Goal: Navigation & Orientation: Find specific page/section

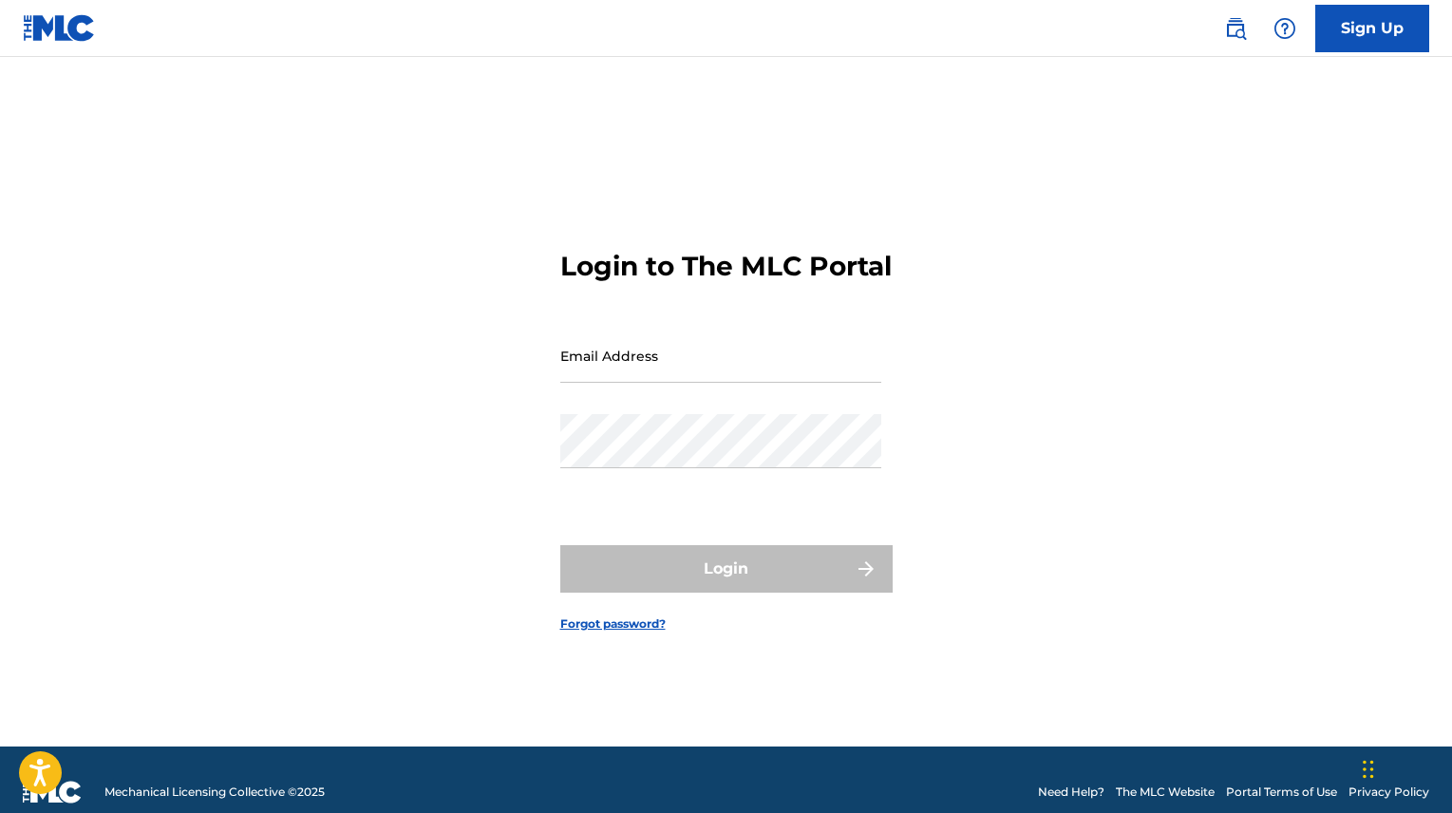
click at [654, 371] on input "Email Address" at bounding box center [720, 356] width 321 height 54
type input "[EMAIL_ADDRESS][DOMAIN_NAME]"
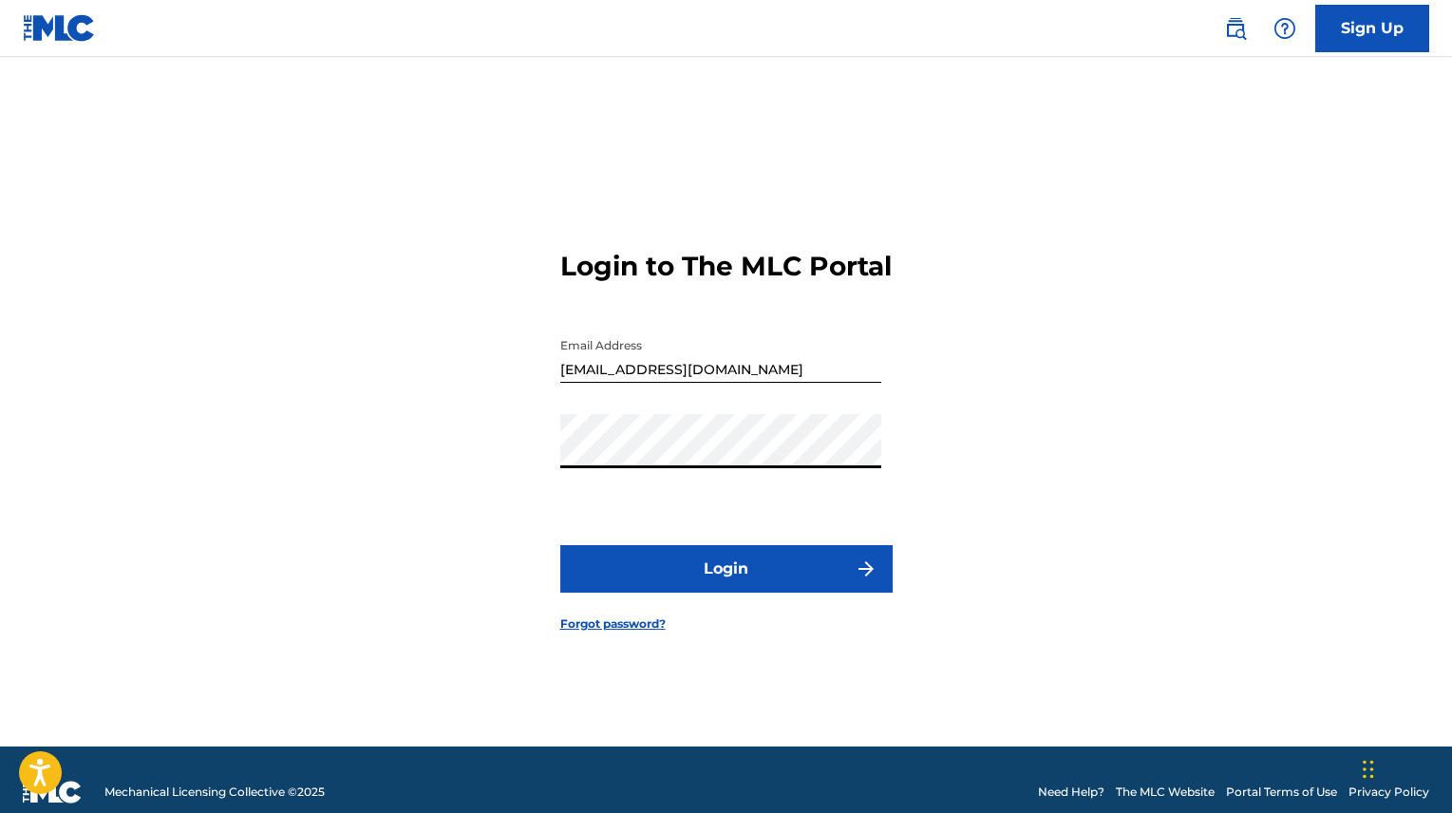
click at [688, 586] on button "Login" at bounding box center [726, 568] width 332 height 47
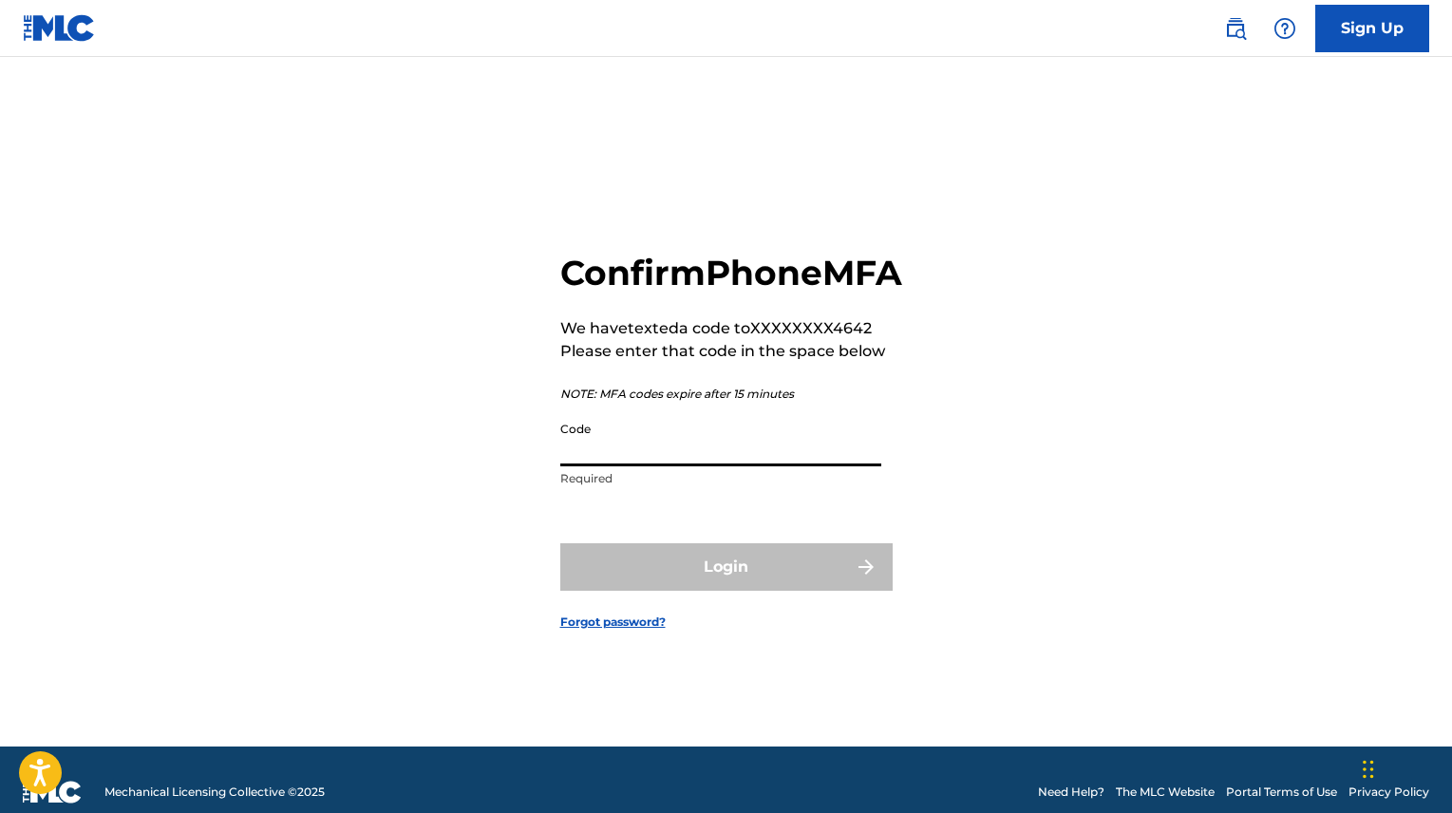
click at [592, 461] on input "Code" at bounding box center [720, 439] width 321 height 54
click at [575, 447] on input "Code" at bounding box center [720, 439] width 321 height 54
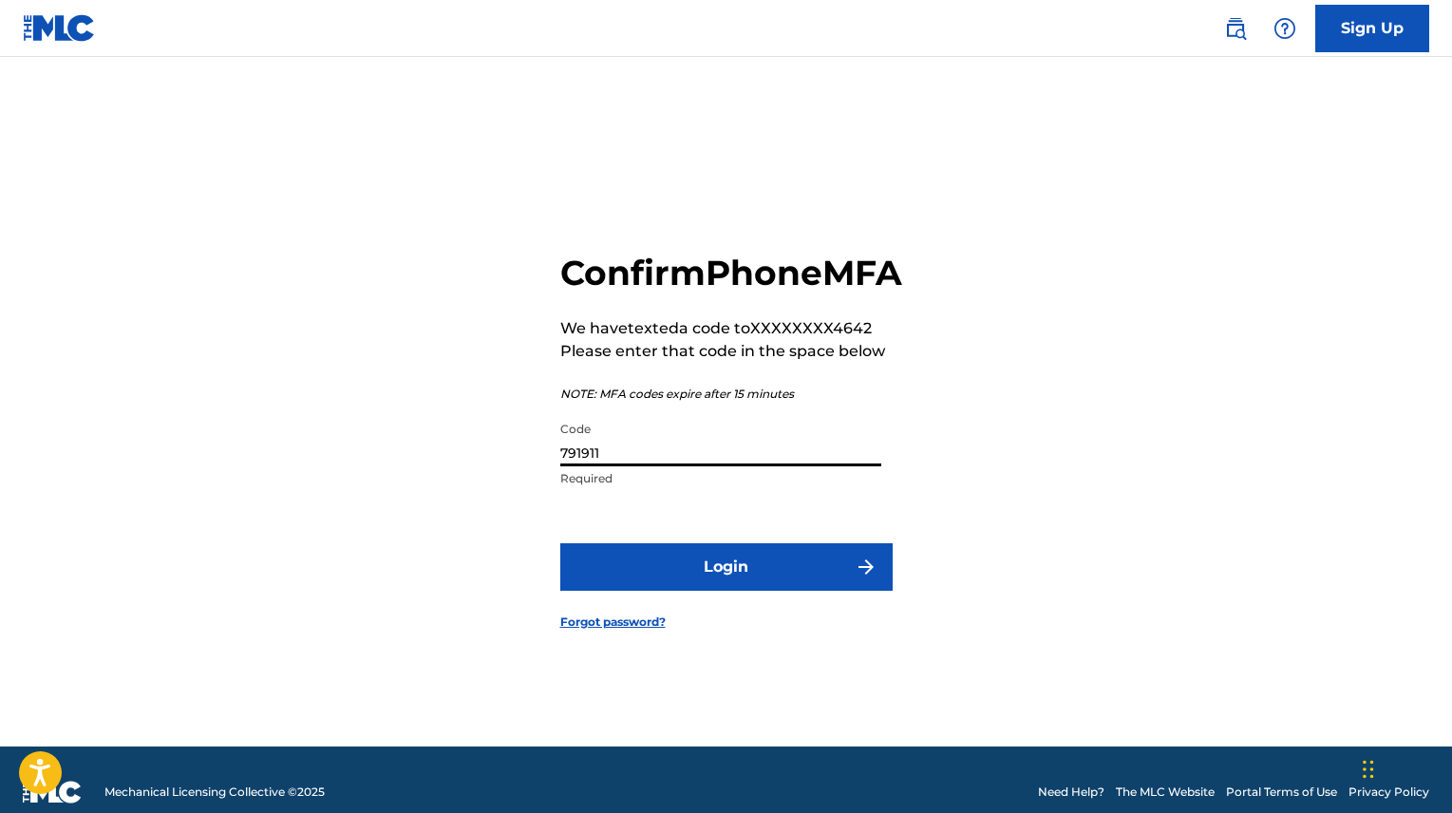
type input "791911"
click at [635, 584] on button "Login" at bounding box center [726, 566] width 332 height 47
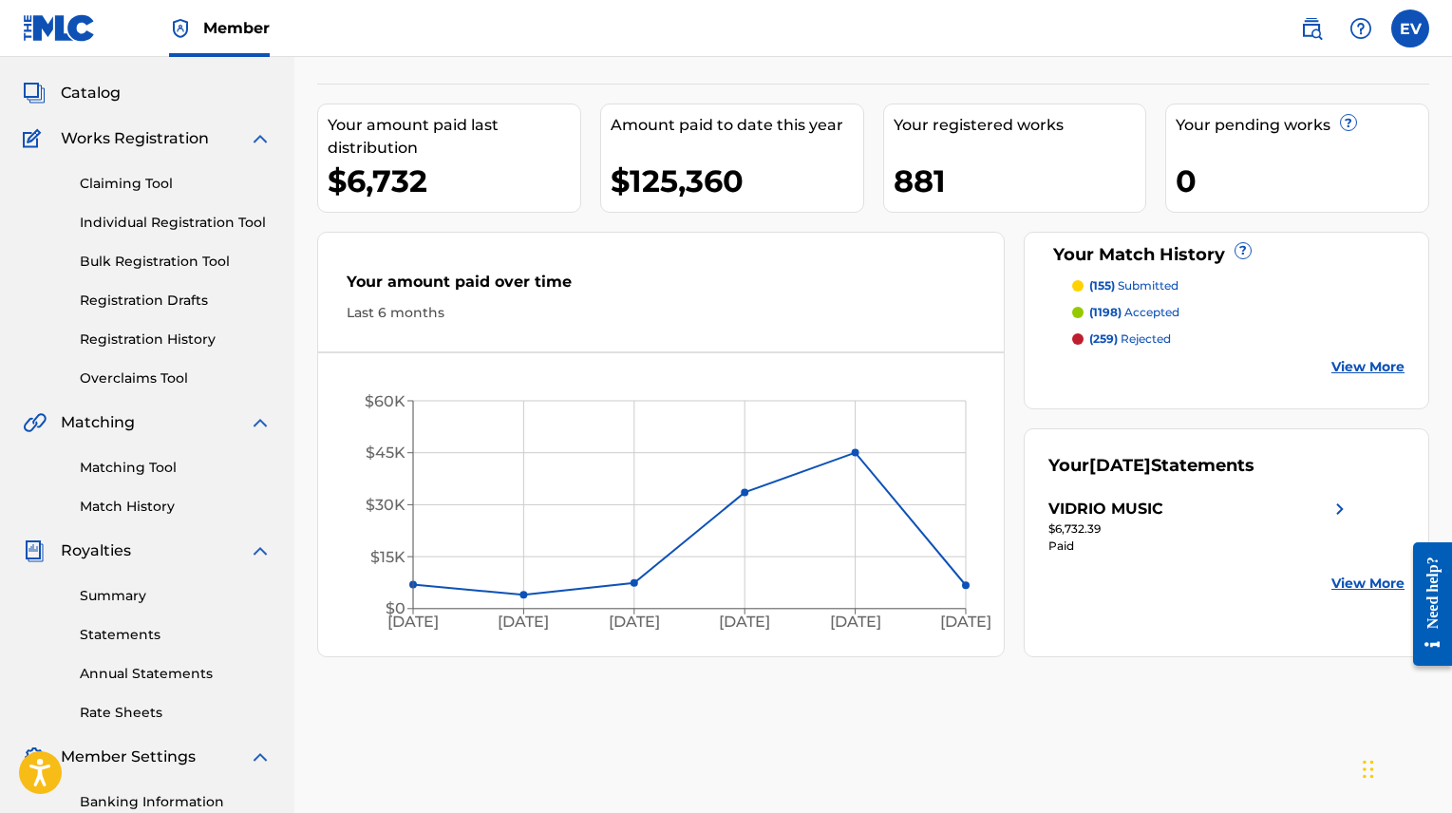
scroll to position [98, 0]
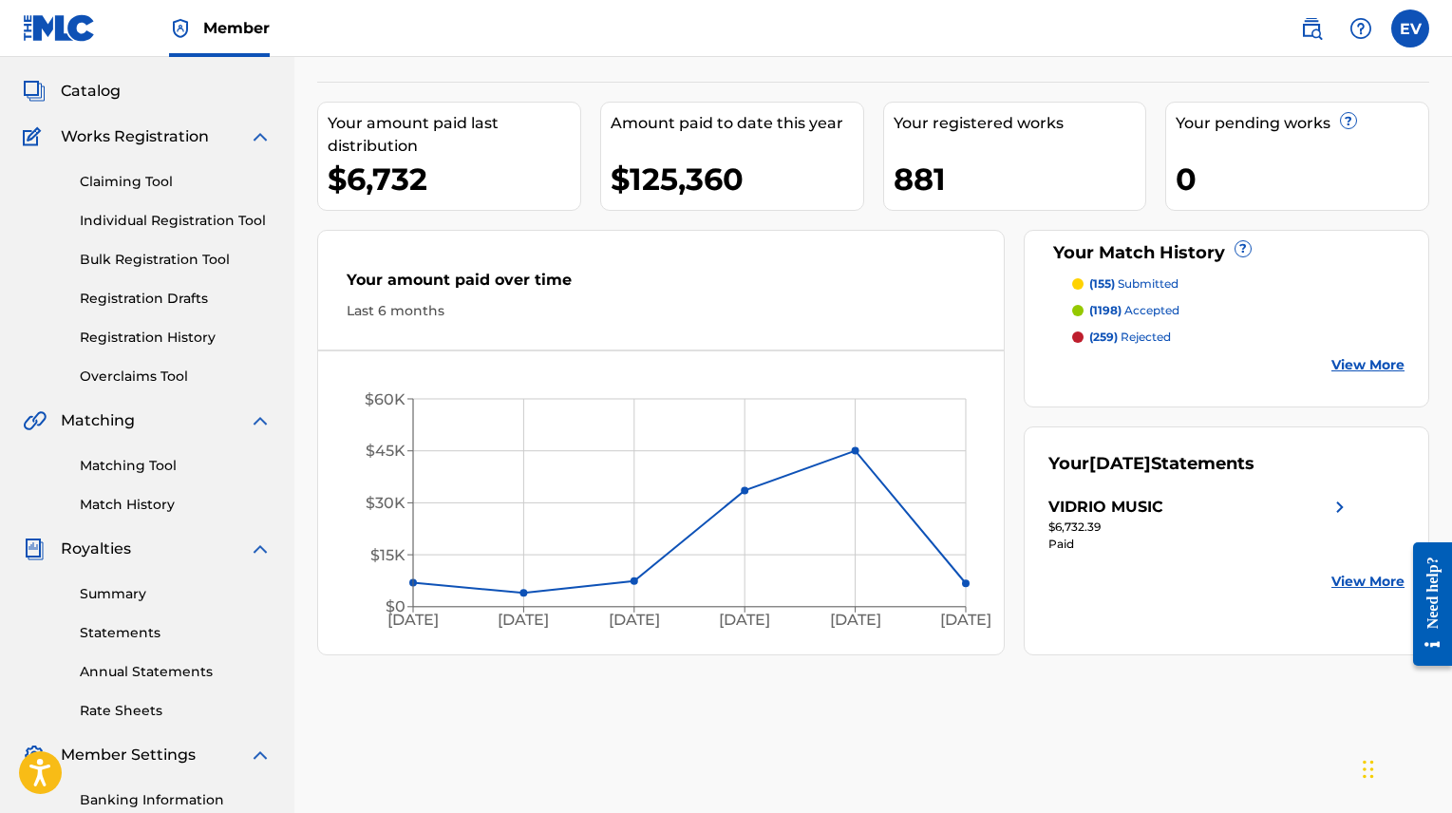
click at [131, 372] on link "Overclaims Tool" at bounding box center [176, 377] width 192 height 20
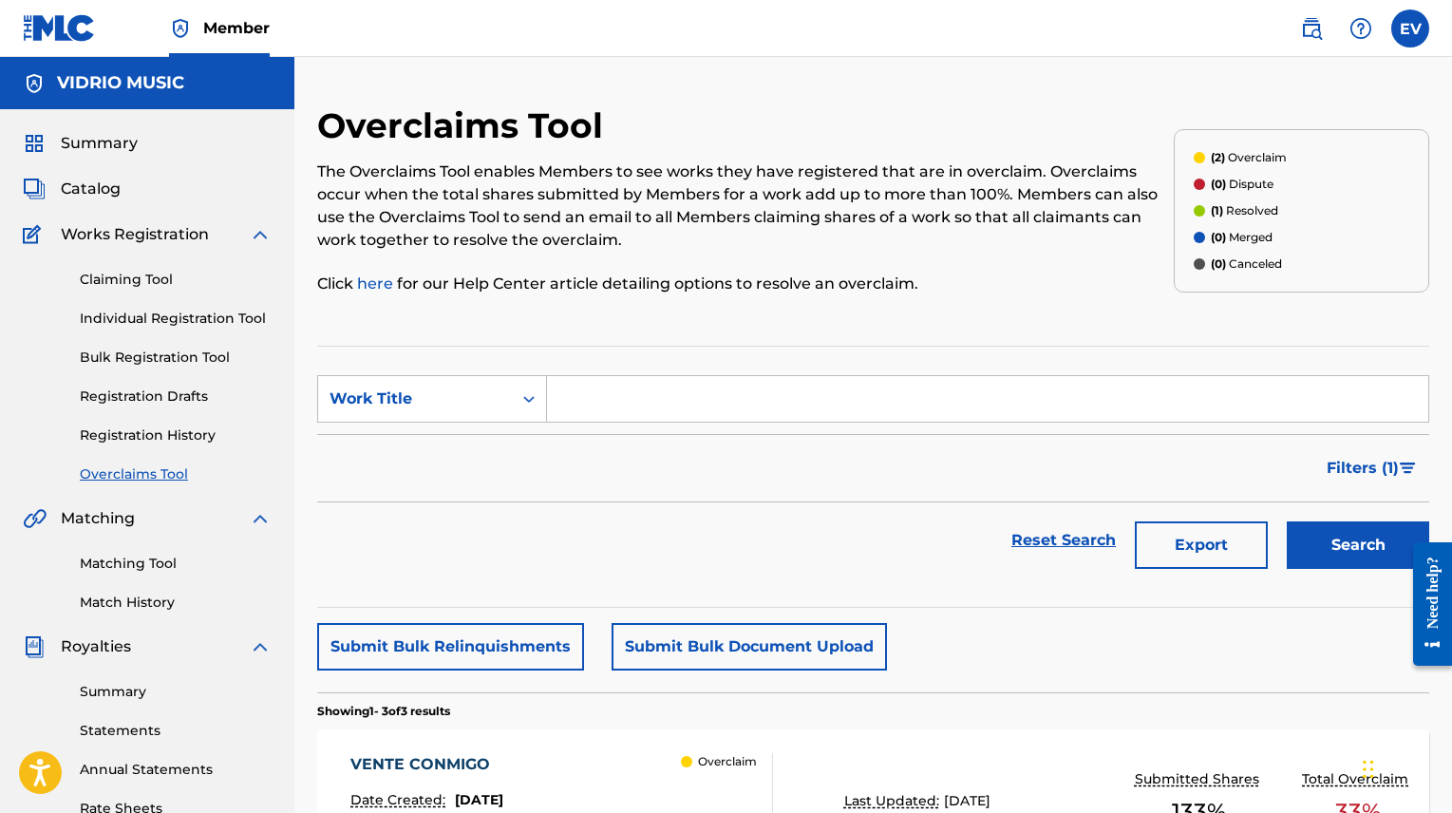
click at [92, 145] on span "Summary" at bounding box center [99, 143] width 77 height 23
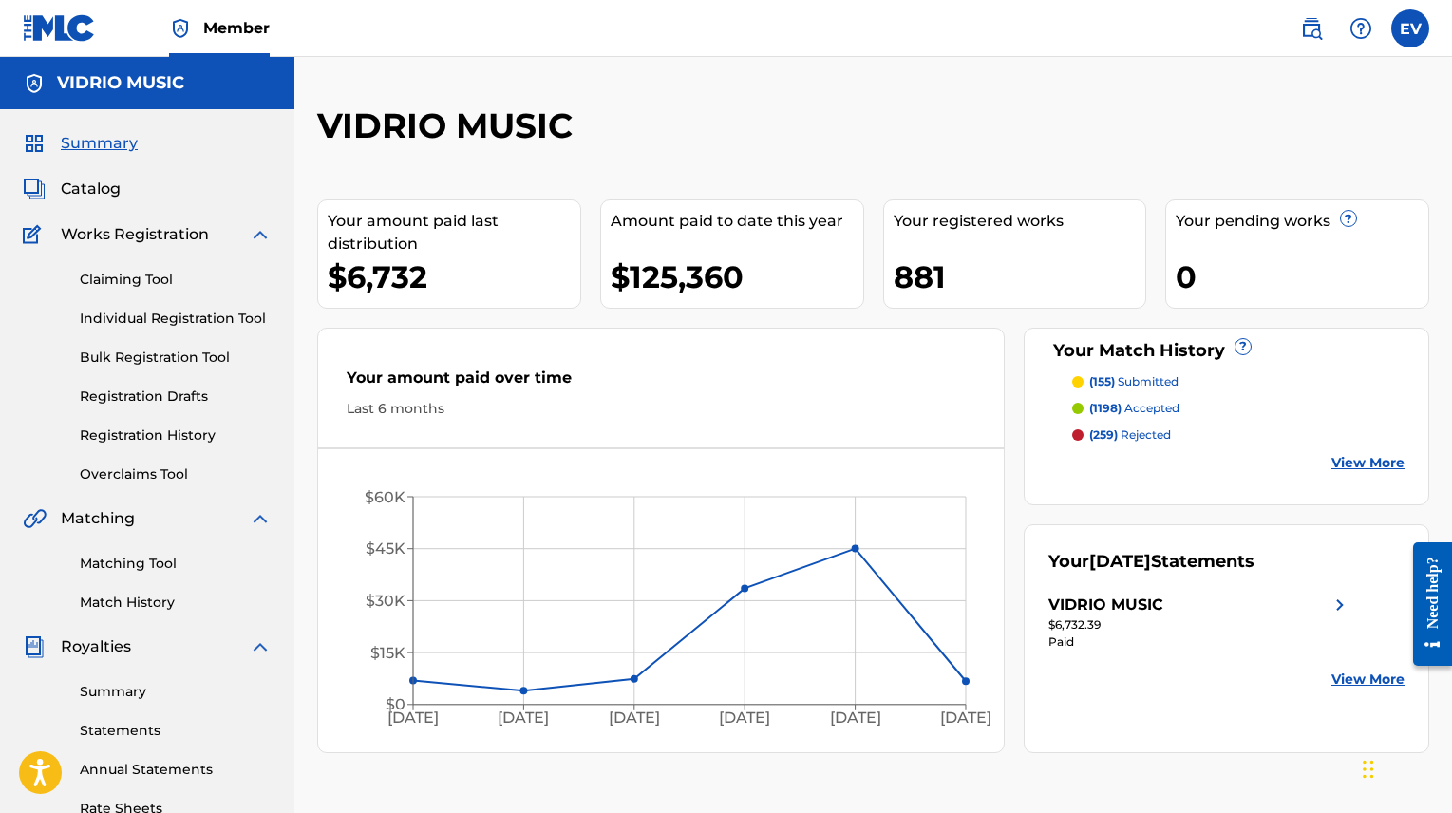
click at [99, 184] on span "Catalog" at bounding box center [91, 189] width 60 height 23
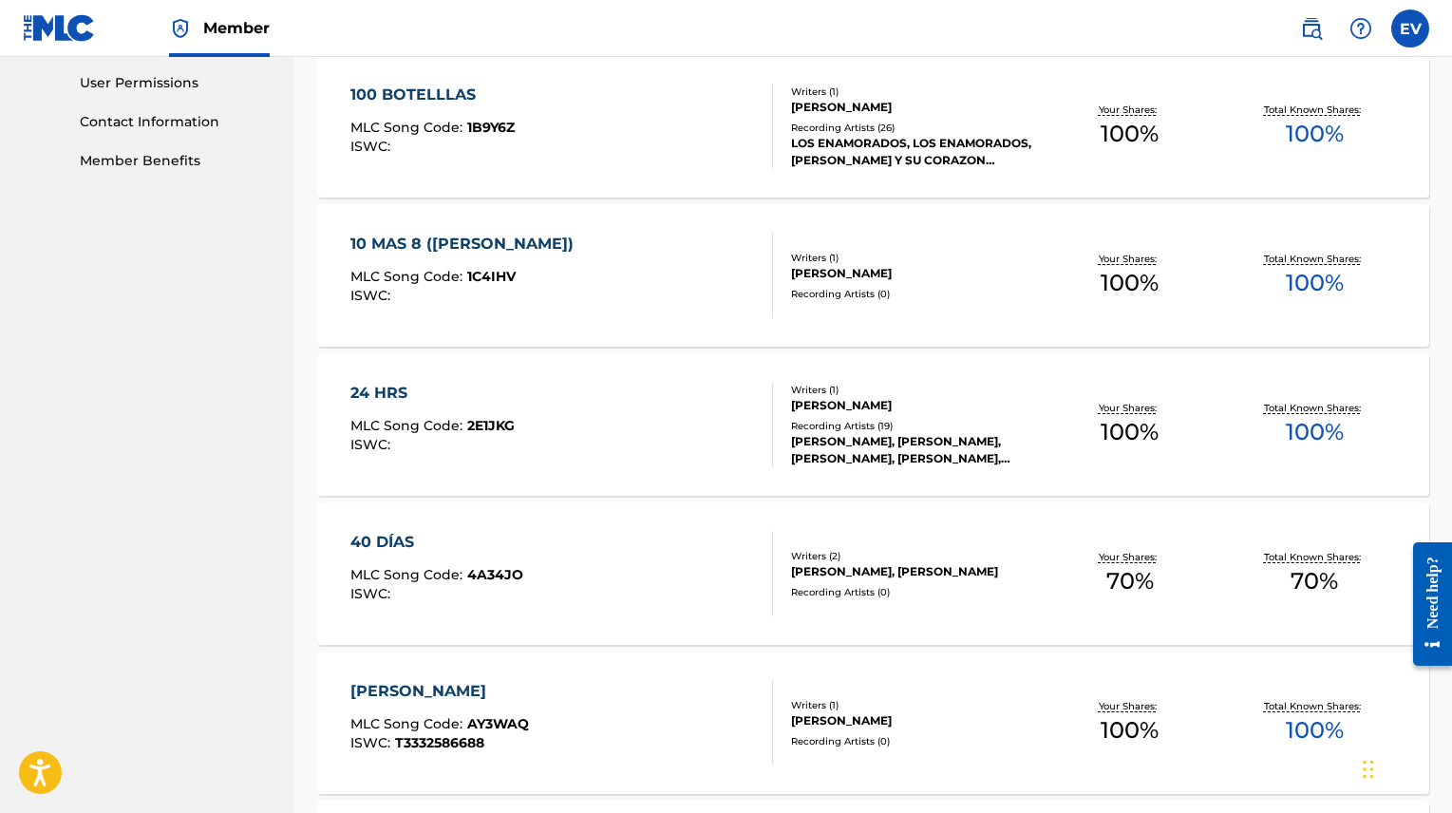
scroll to position [1361, 0]
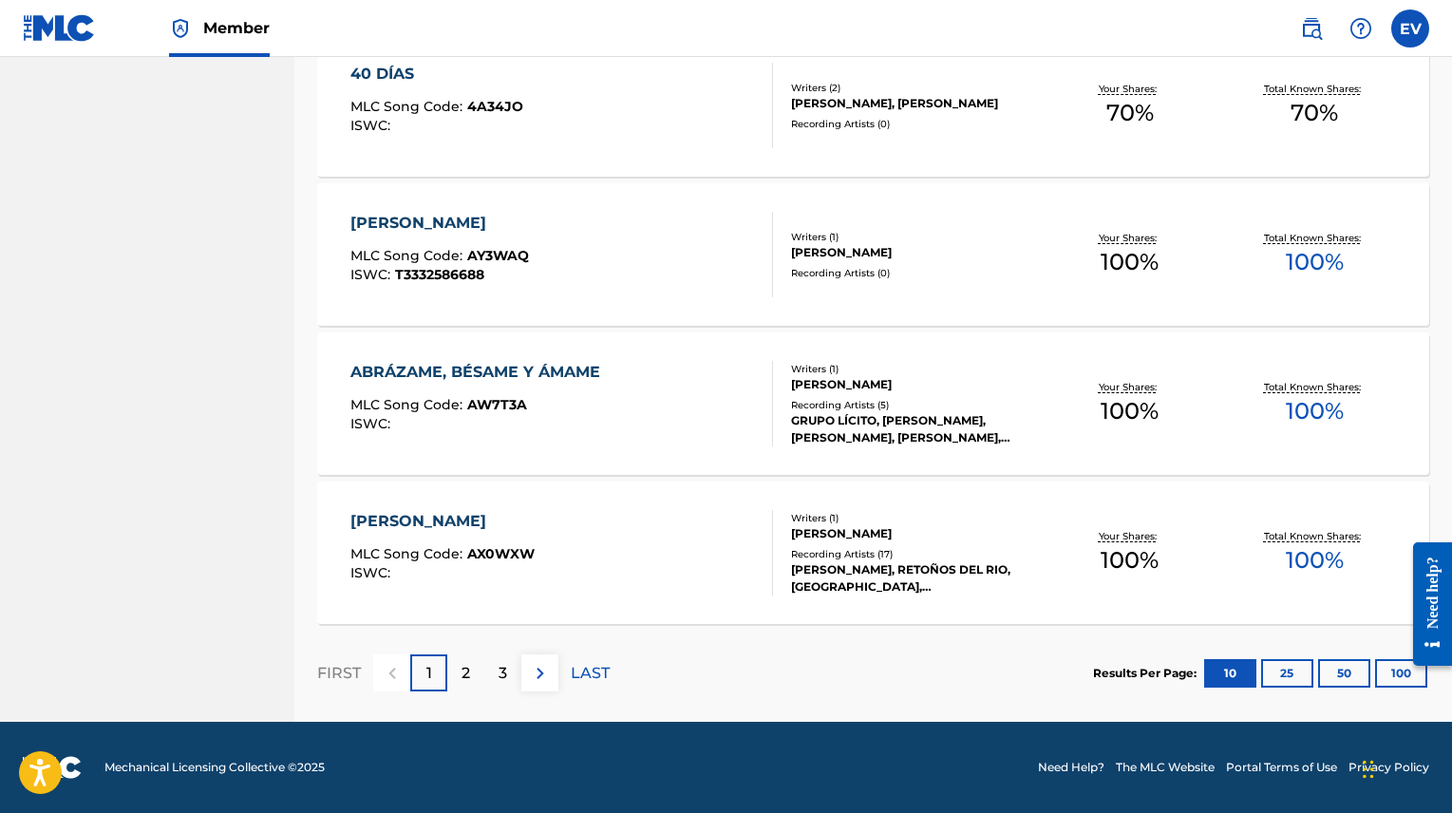
click at [537, 672] on img at bounding box center [540, 673] width 23 height 23
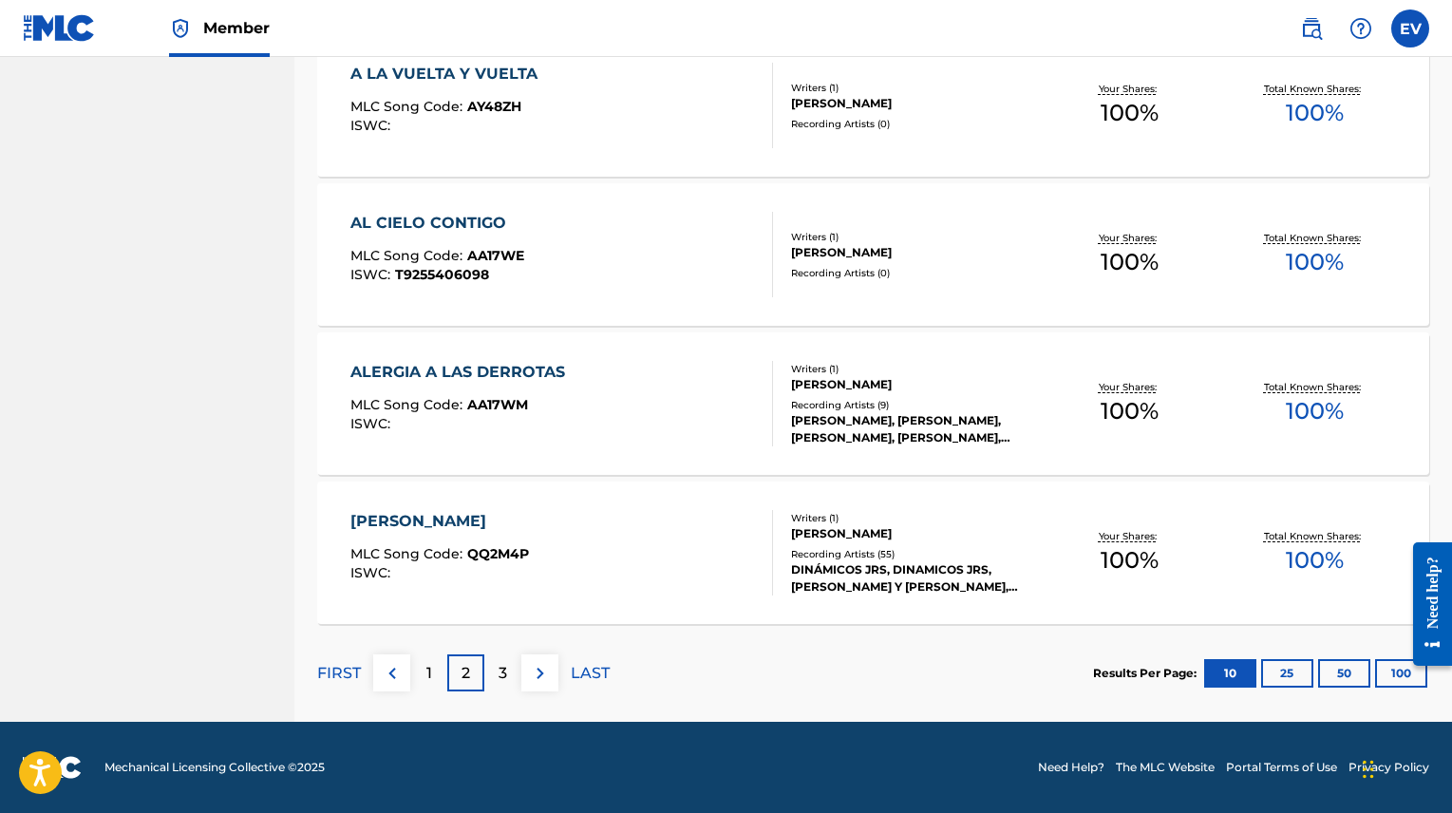
click at [542, 673] on img at bounding box center [540, 673] width 23 height 23
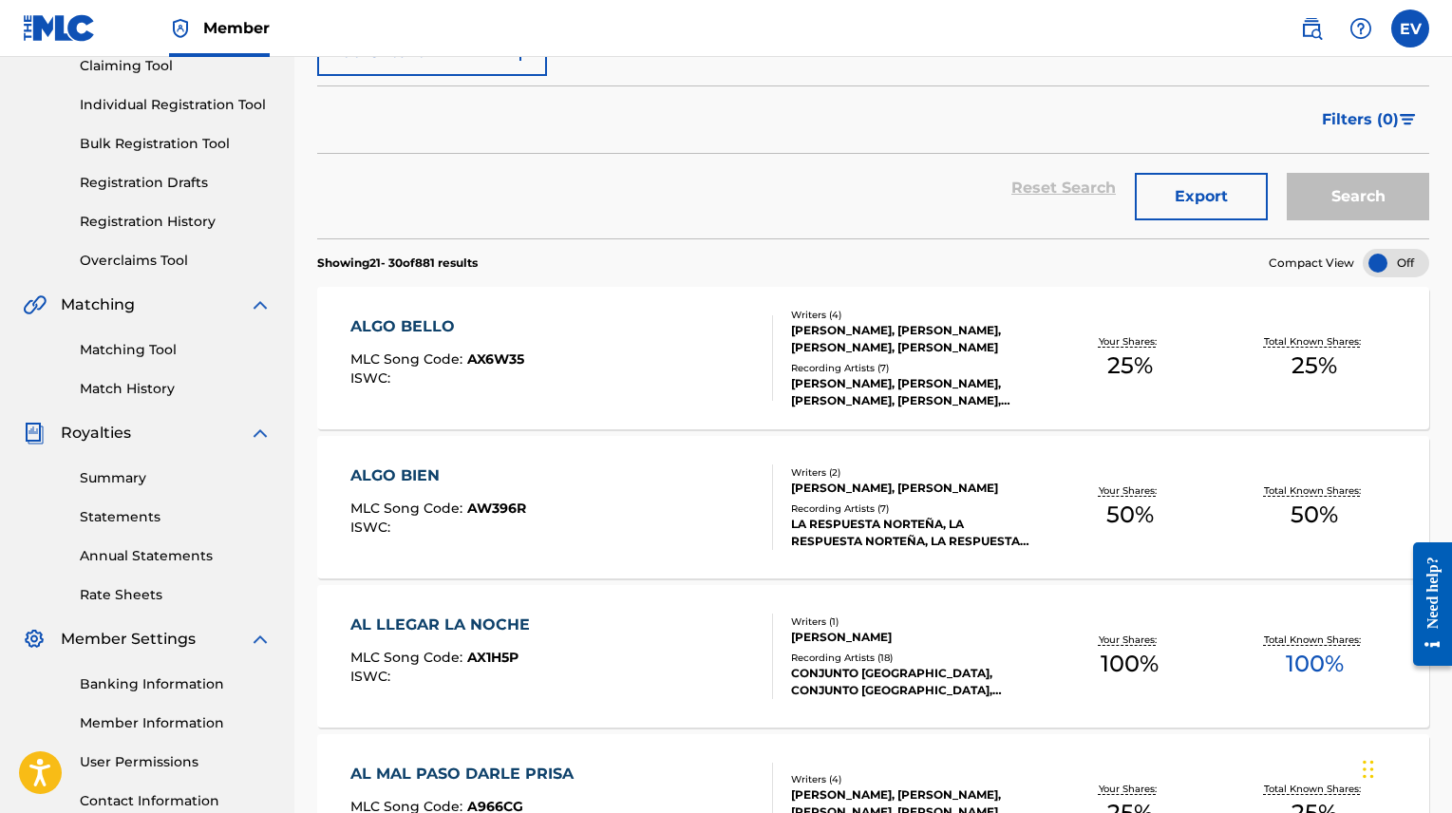
scroll to position [0, 0]
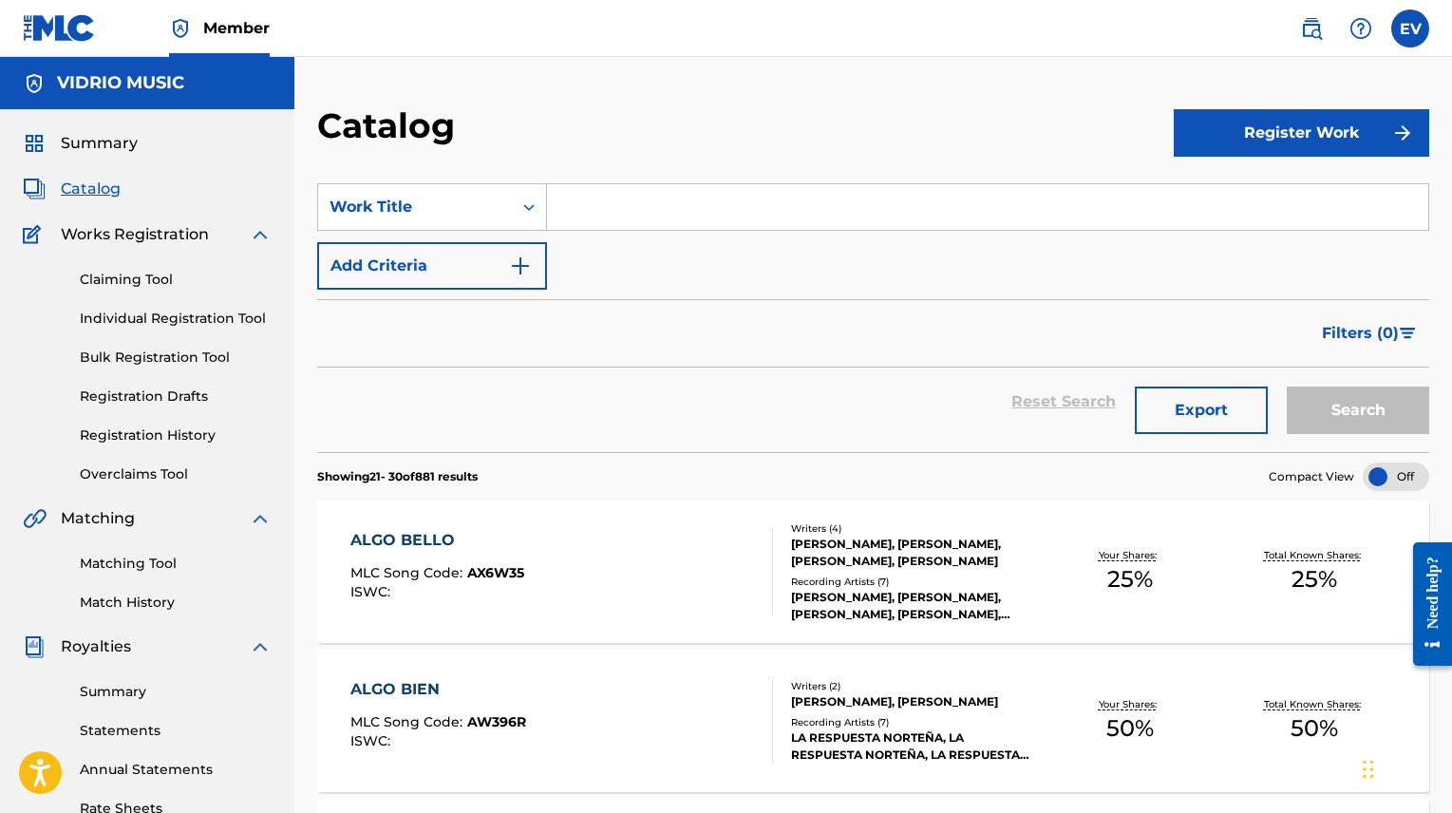
click at [114, 143] on span "Summary" at bounding box center [99, 143] width 77 height 23
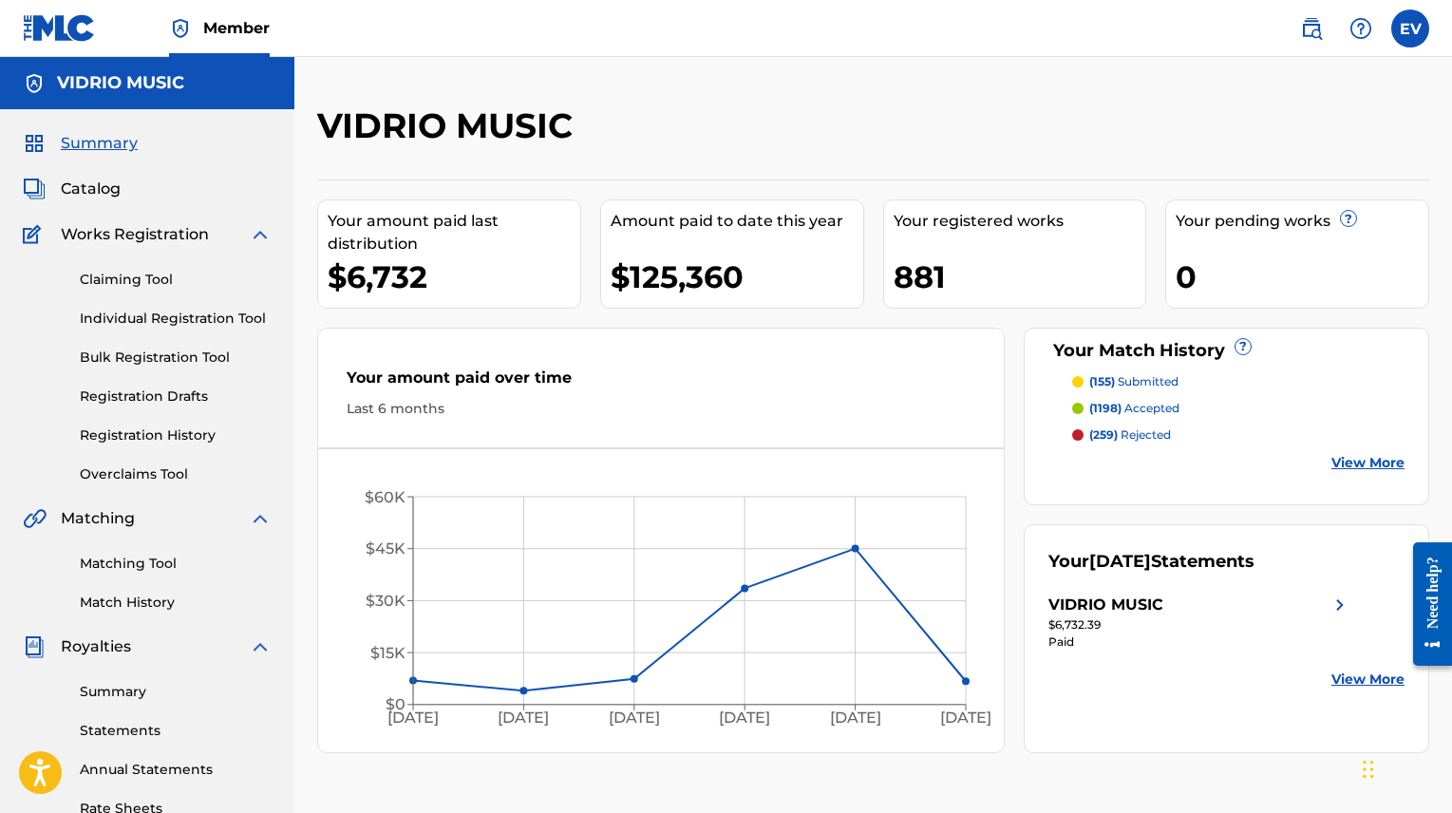
click at [102, 198] on span "Catalog" at bounding box center [91, 189] width 60 height 23
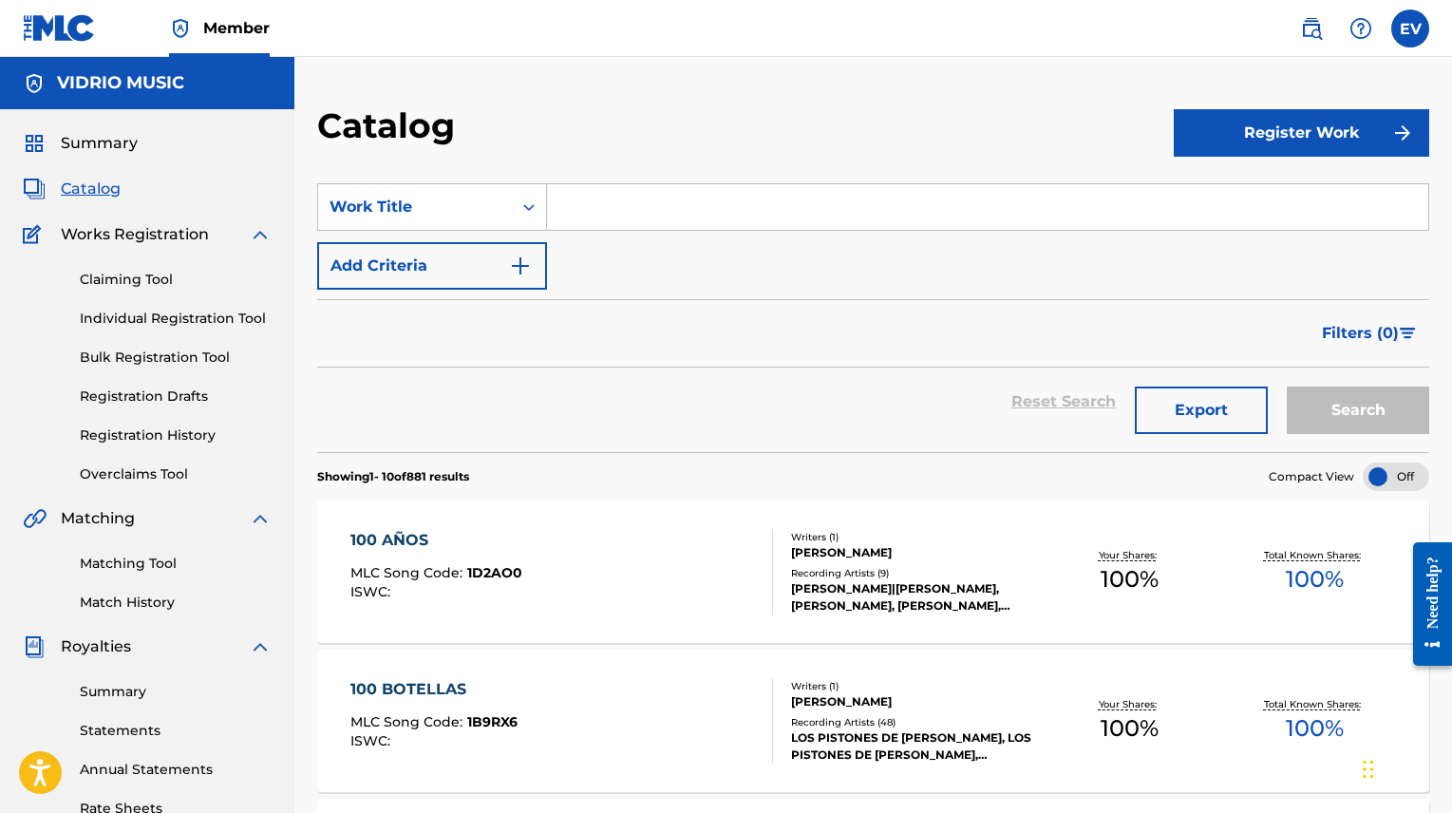
click at [88, 148] on span "Summary" at bounding box center [99, 143] width 77 height 23
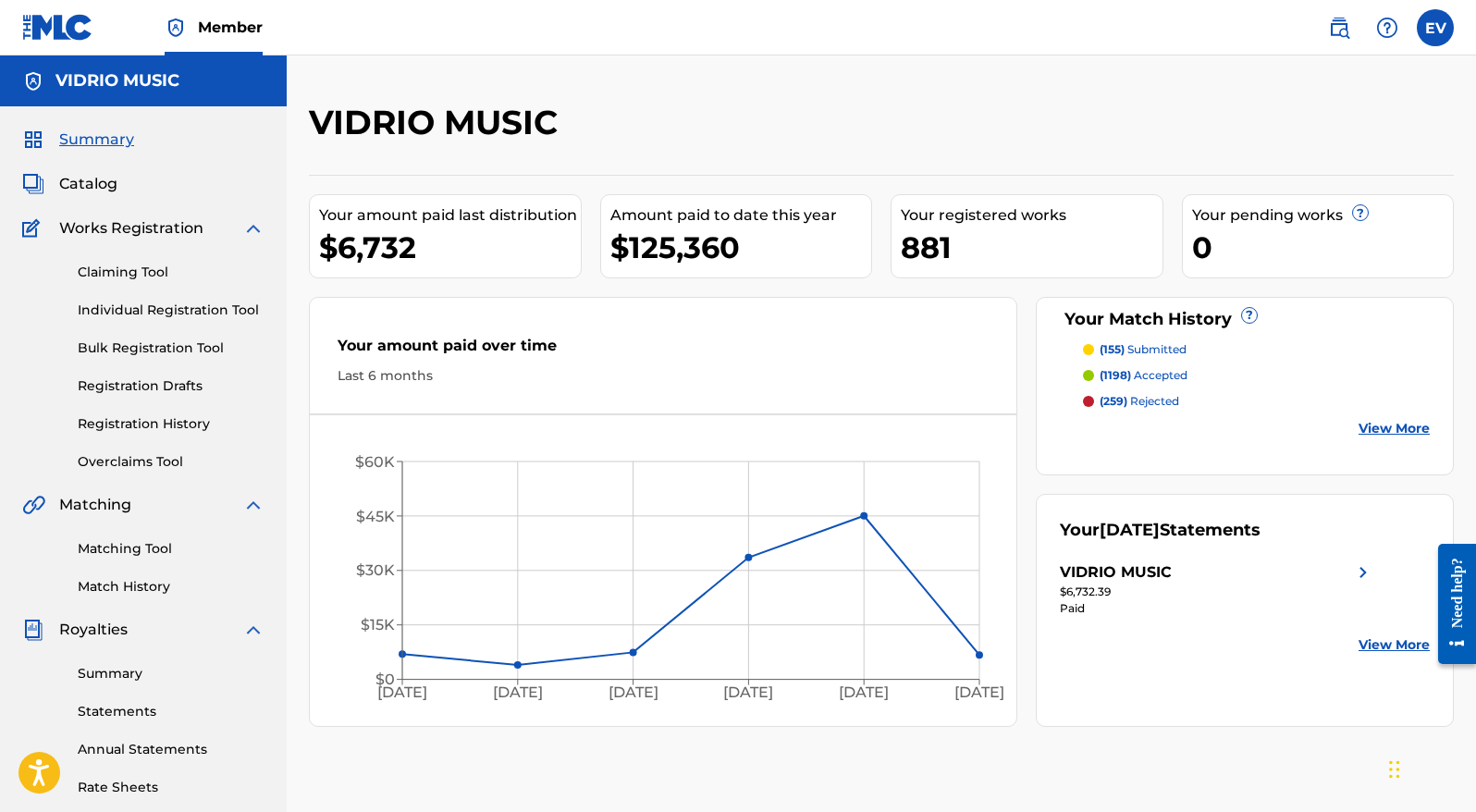
click at [86, 186] on span "Catalog" at bounding box center [89, 184] width 58 height 22
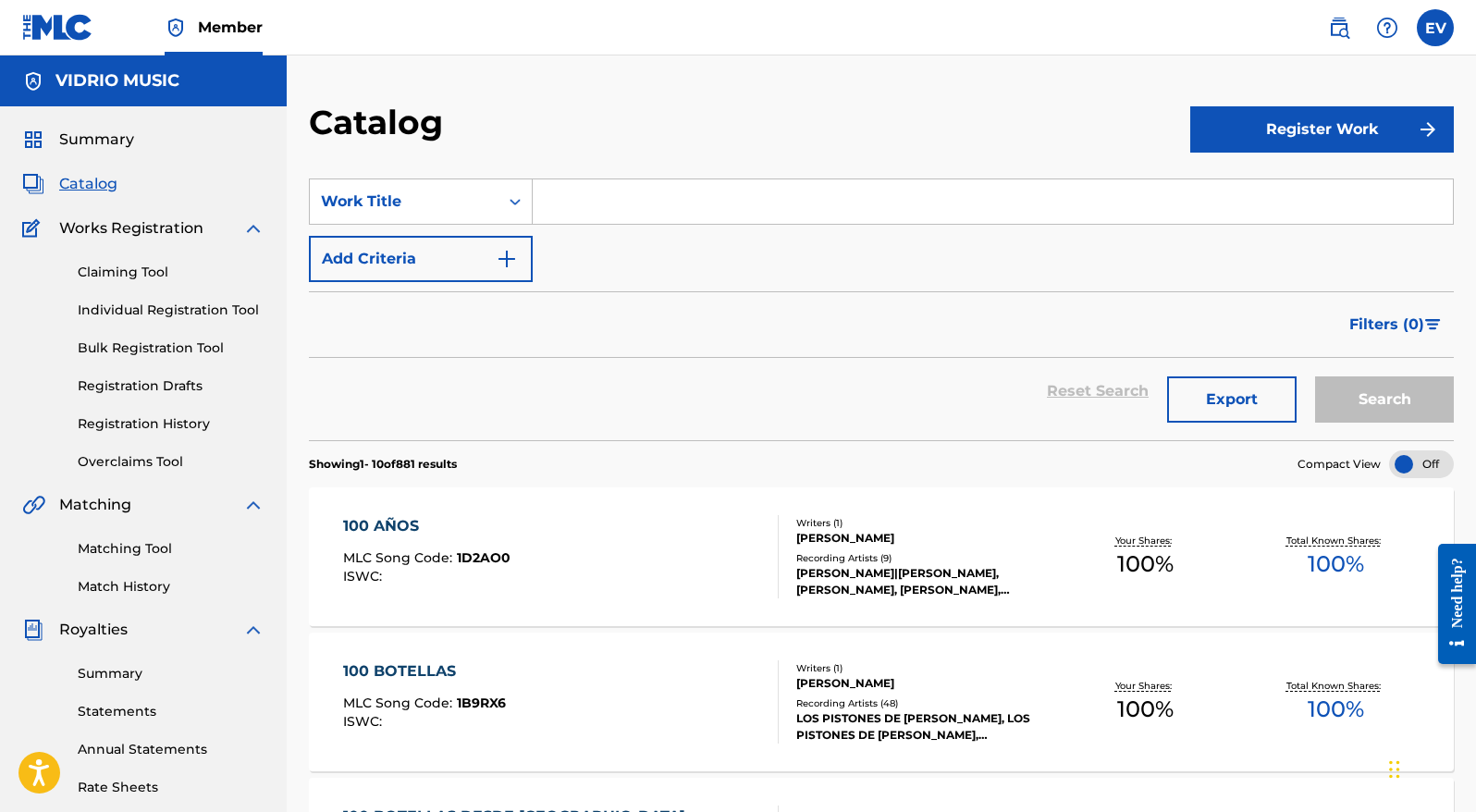
click at [88, 137] on span "Summary" at bounding box center [96, 139] width 75 height 22
